Goal: Find specific page/section: Find specific page/section

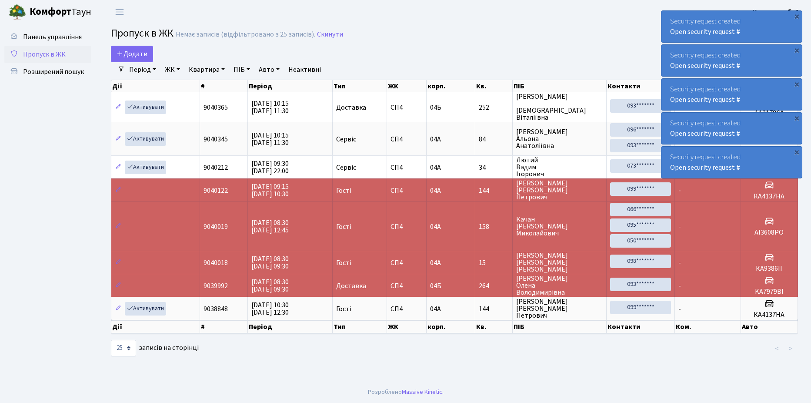
select select "25"
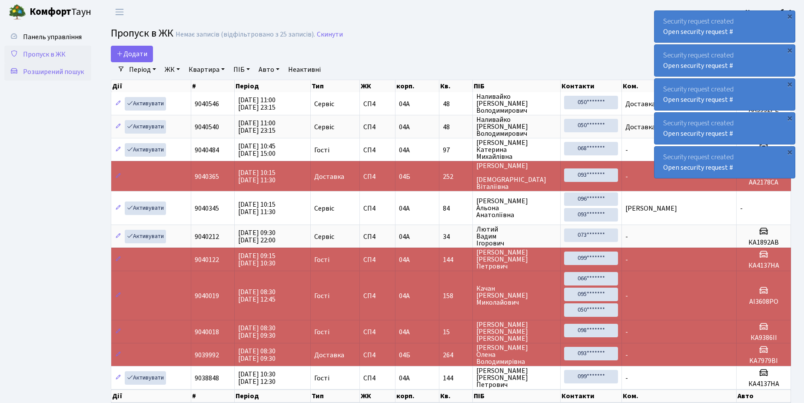
click at [44, 70] on span "Розширений пошук" at bounding box center [53, 72] width 61 height 10
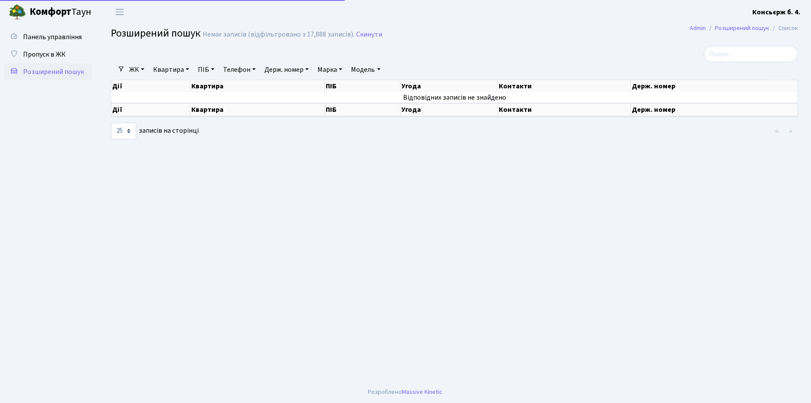
select select "25"
click at [37, 53] on span "Пропуск в ЖК" at bounding box center [44, 55] width 43 height 10
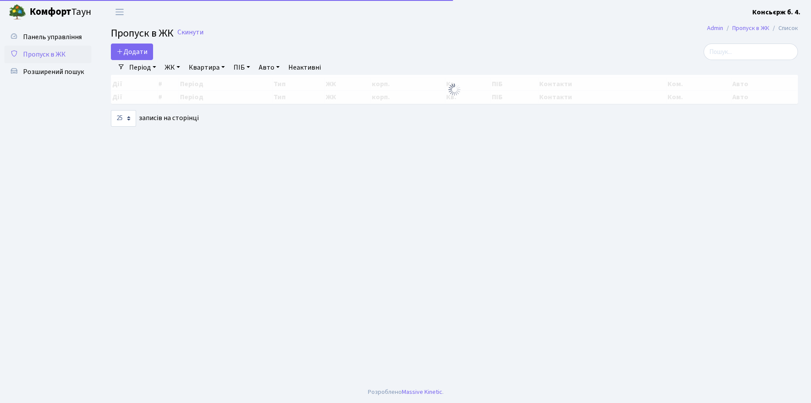
select select "25"
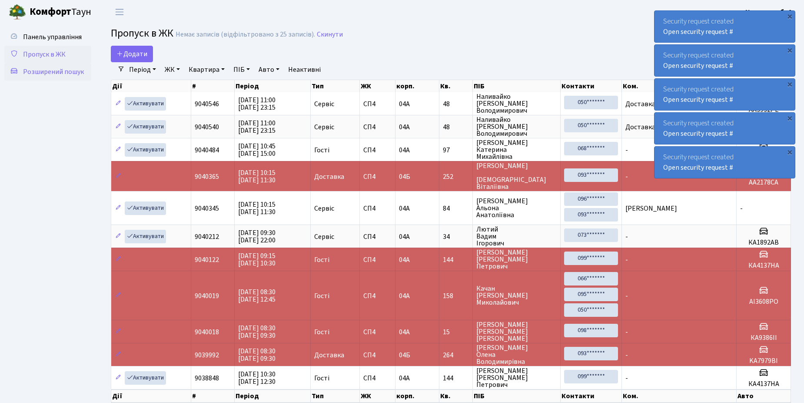
click at [61, 73] on span "Розширений пошук" at bounding box center [53, 72] width 61 height 10
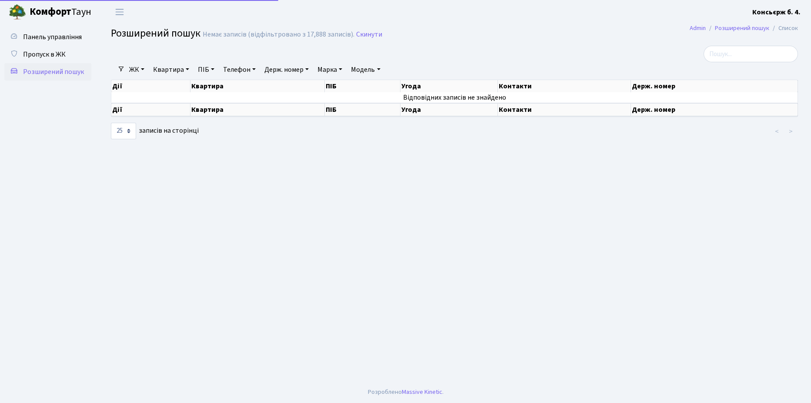
select select "25"
click at [50, 54] on span "Пропуск в ЖК" at bounding box center [44, 55] width 43 height 10
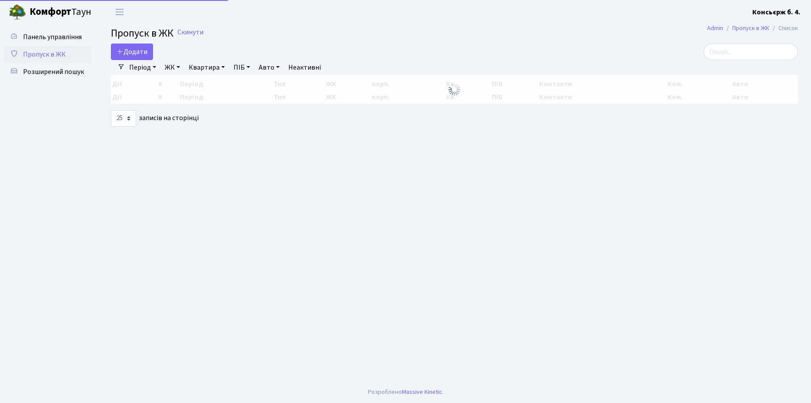
select select "25"
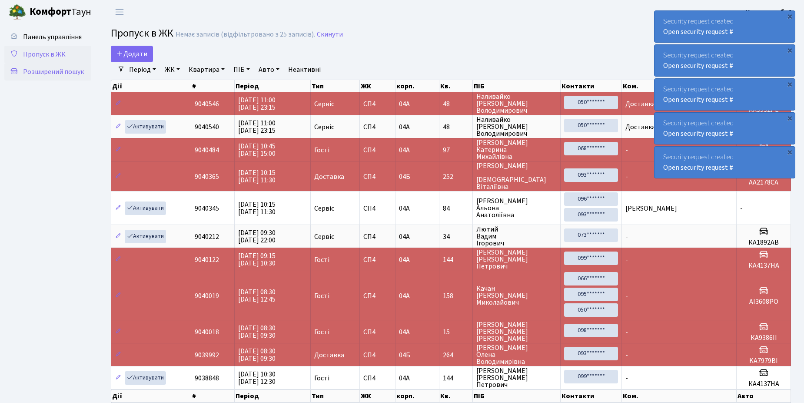
click at [49, 72] on span "Розширений пошук" at bounding box center [53, 72] width 61 height 10
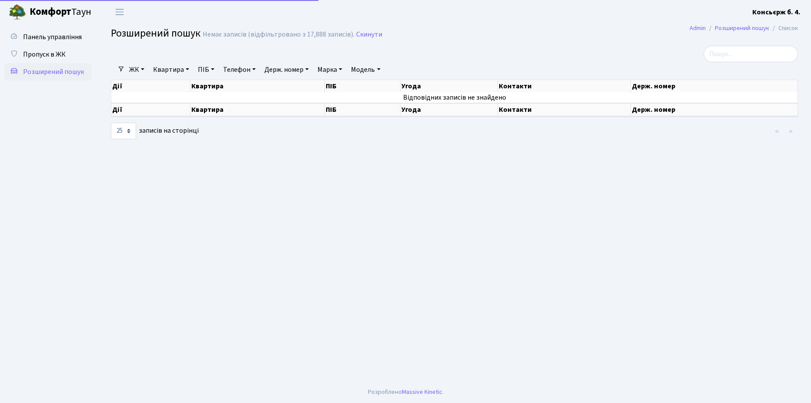
select select "25"
click at [46, 54] on span "Пропуск в ЖК" at bounding box center [44, 55] width 43 height 10
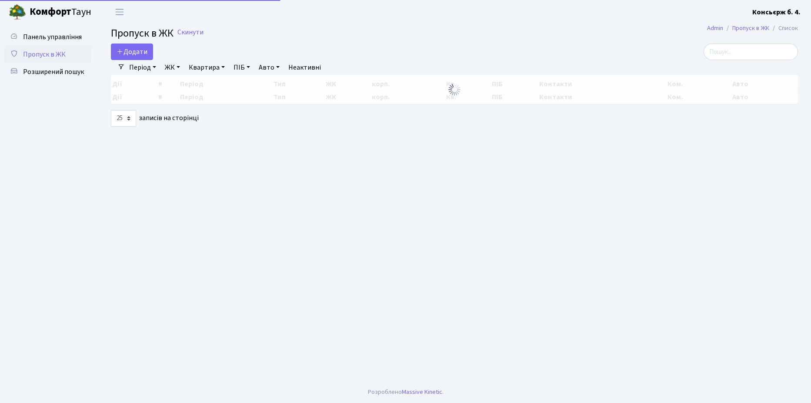
select select "25"
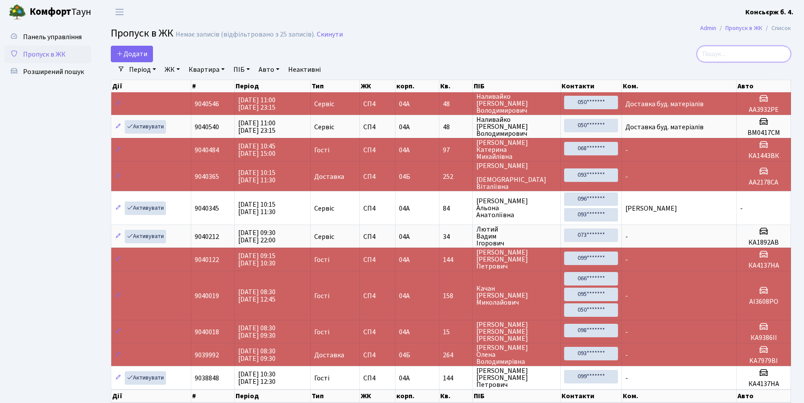
click at [726, 53] on input "search" at bounding box center [744, 54] width 94 height 17
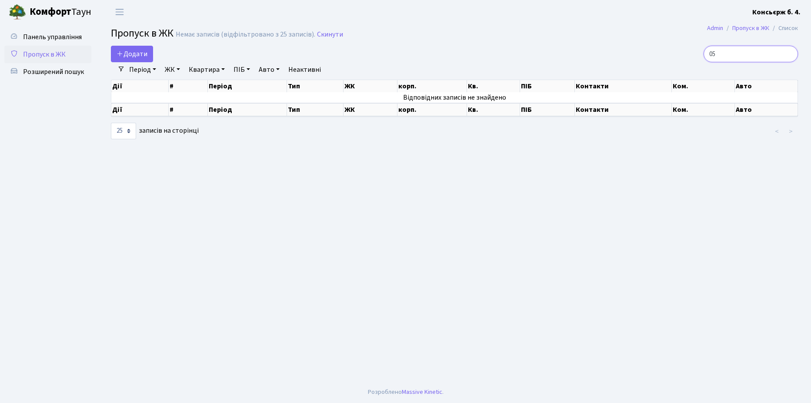
type input "0"
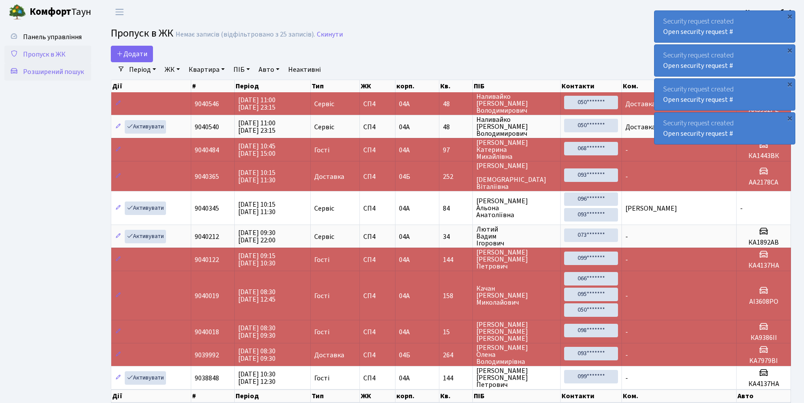
click at [55, 72] on span "Розширений пошук" at bounding box center [53, 72] width 61 height 10
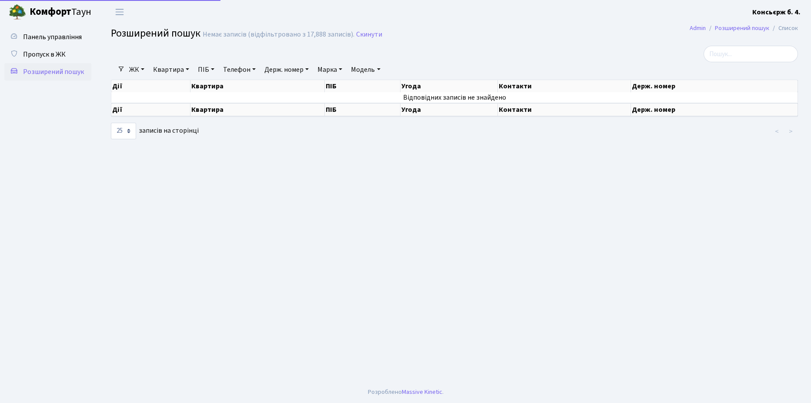
select select "25"
click at [55, 50] on span "Пропуск в ЖК" at bounding box center [44, 55] width 43 height 10
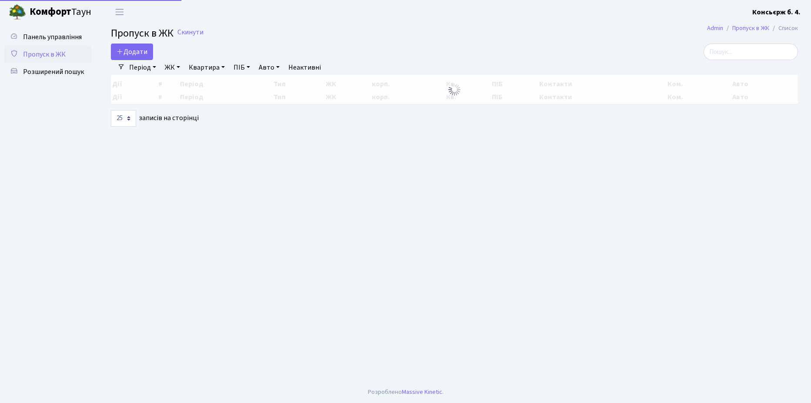
select select "25"
